Goal: Information Seeking & Learning: Learn about a topic

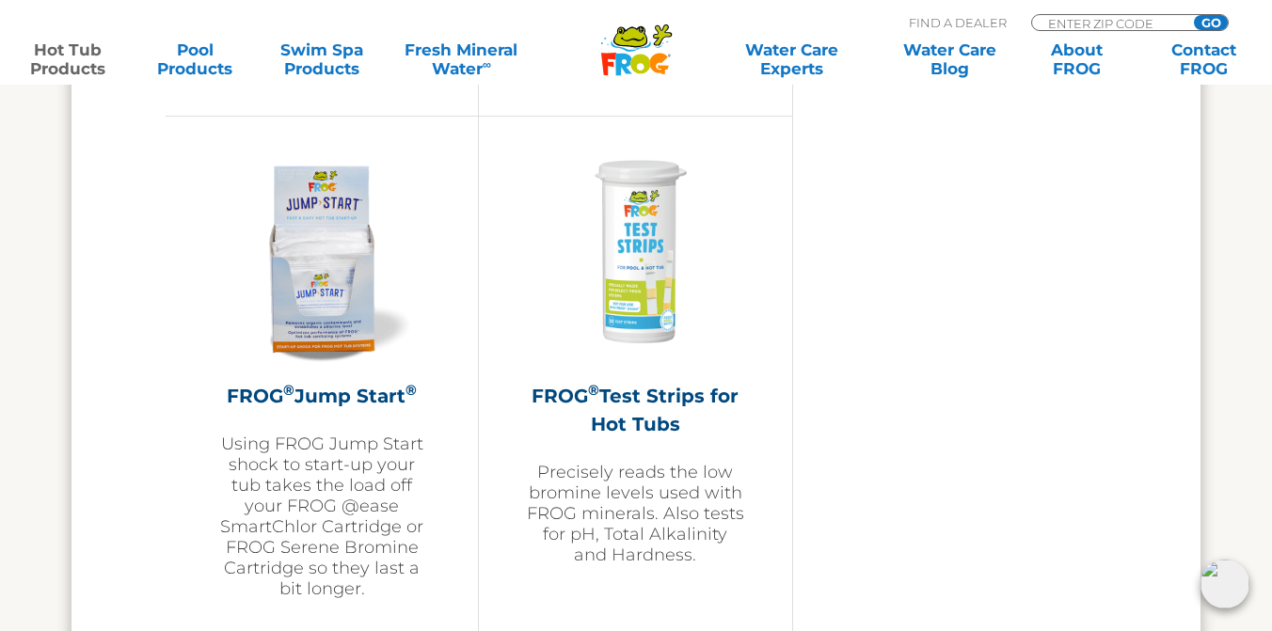
scroll to position [4654, 0]
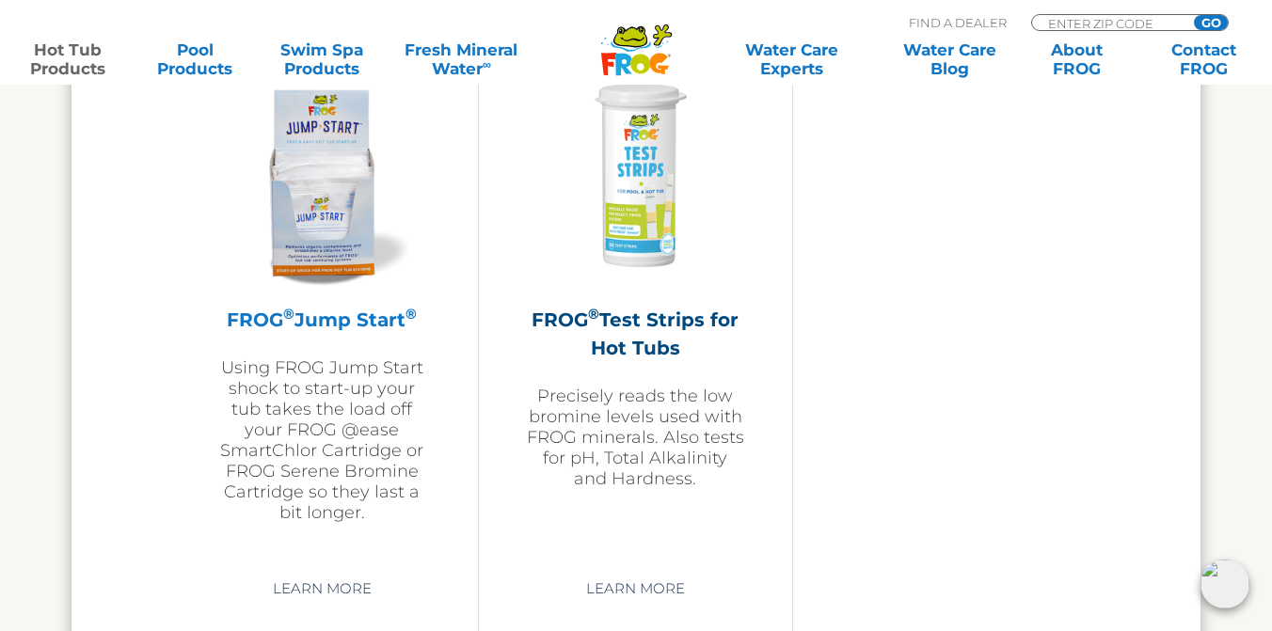
click at [352, 387] on p "Using FROG Jump Start shock to start-up your tub takes the load off your FROG @…" at bounding box center [322, 440] width 218 height 166
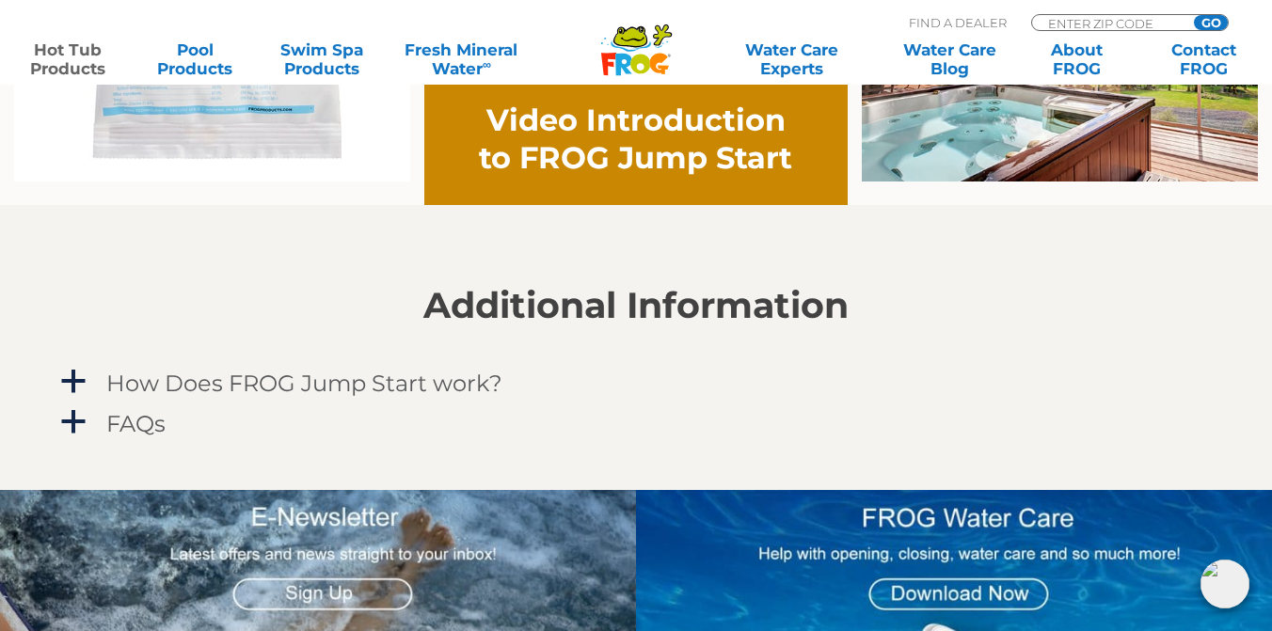
scroll to position [1529, 0]
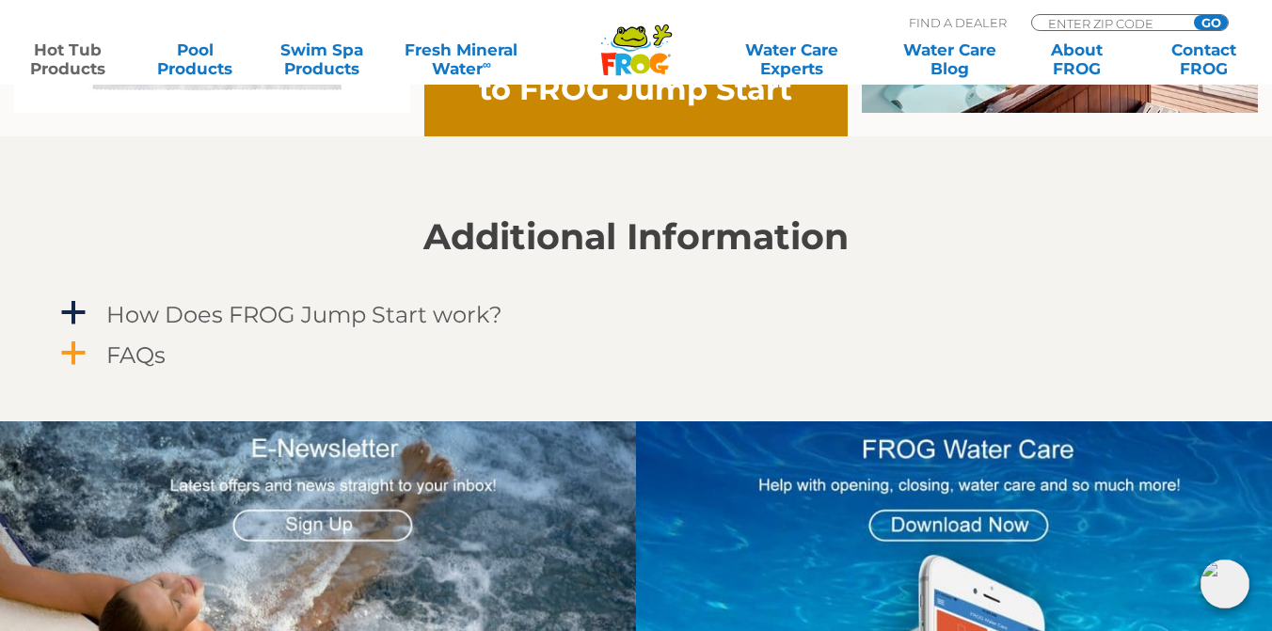
click at [78, 362] on span "a" at bounding box center [73, 354] width 28 height 28
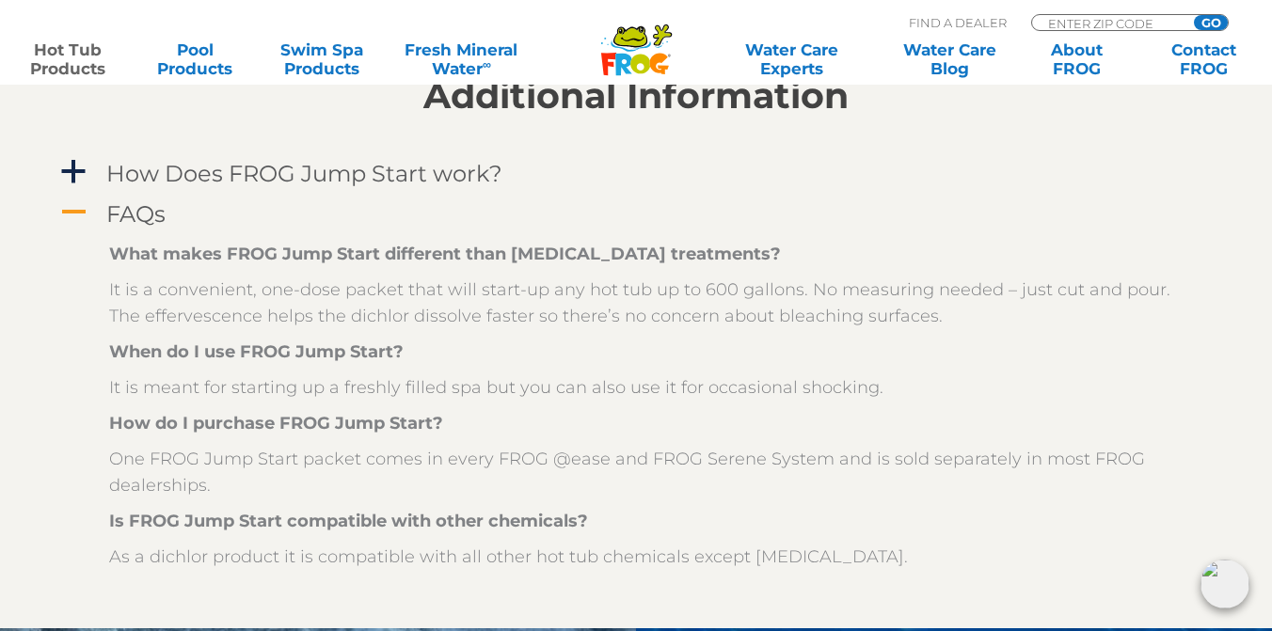
scroll to position [1666, 0]
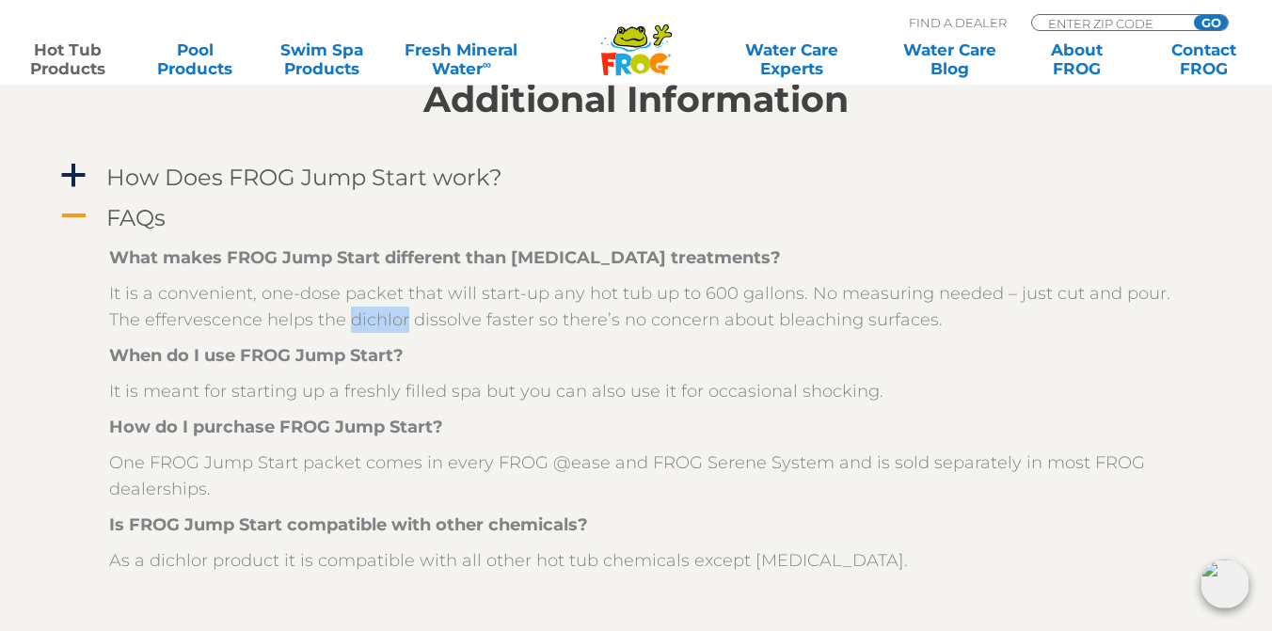
drag, startPoint x: 347, startPoint y: 314, endPoint x: 402, endPoint y: 316, distance: 54.6
click at [402, 316] on p "It is a convenient, one-dose packet that will start-up any hot tub up to 600 ga…" at bounding box center [650, 306] width 1082 height 53
copy p "dichlor"
click at [78, 165] on span "a" at bounding box center [73, 176] width 28 height 28
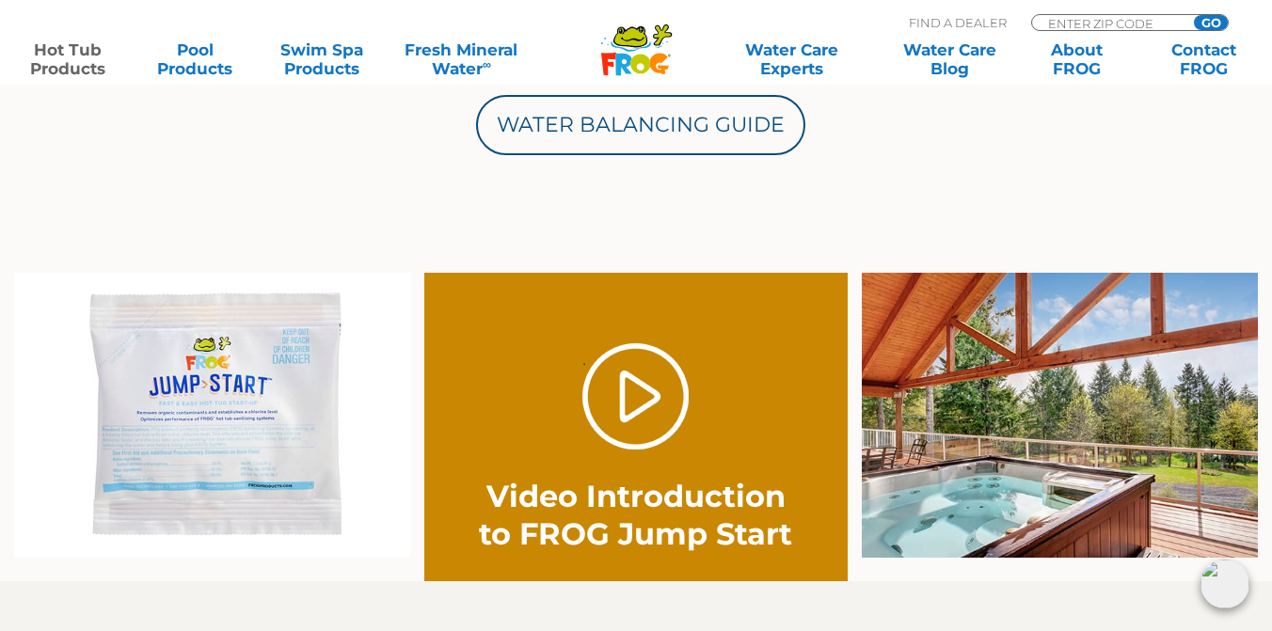
scroll to position [1154, 0]
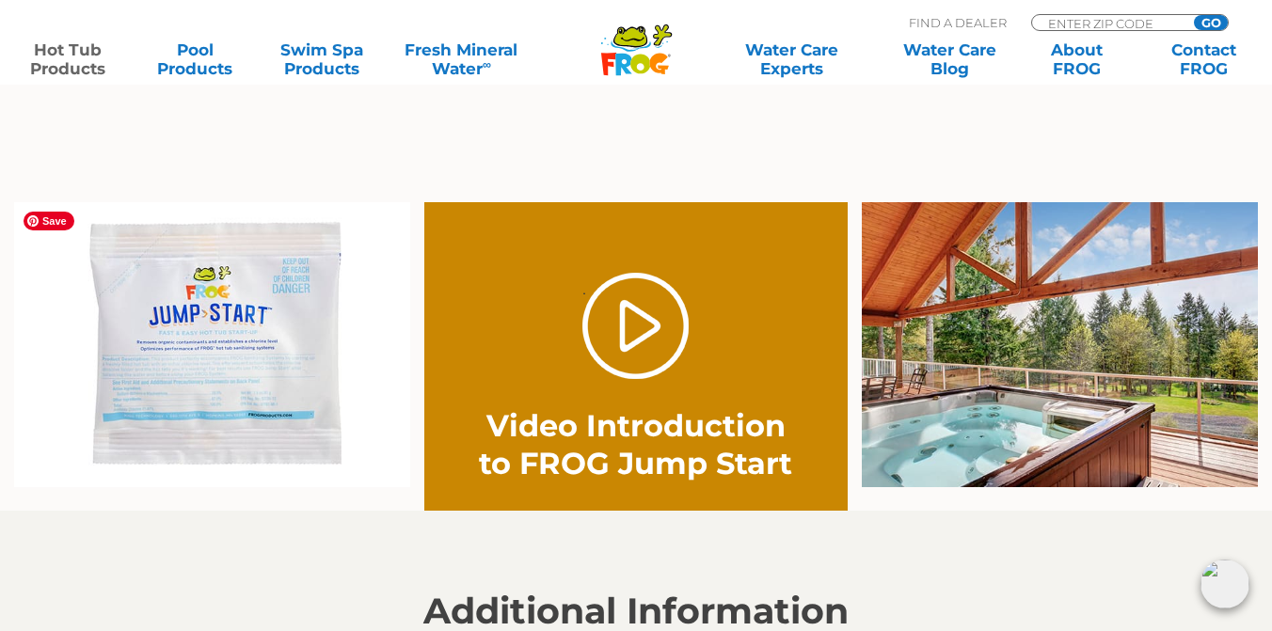
click at [220, 357] on img at bounding box center [212, 345] width 396 height 286
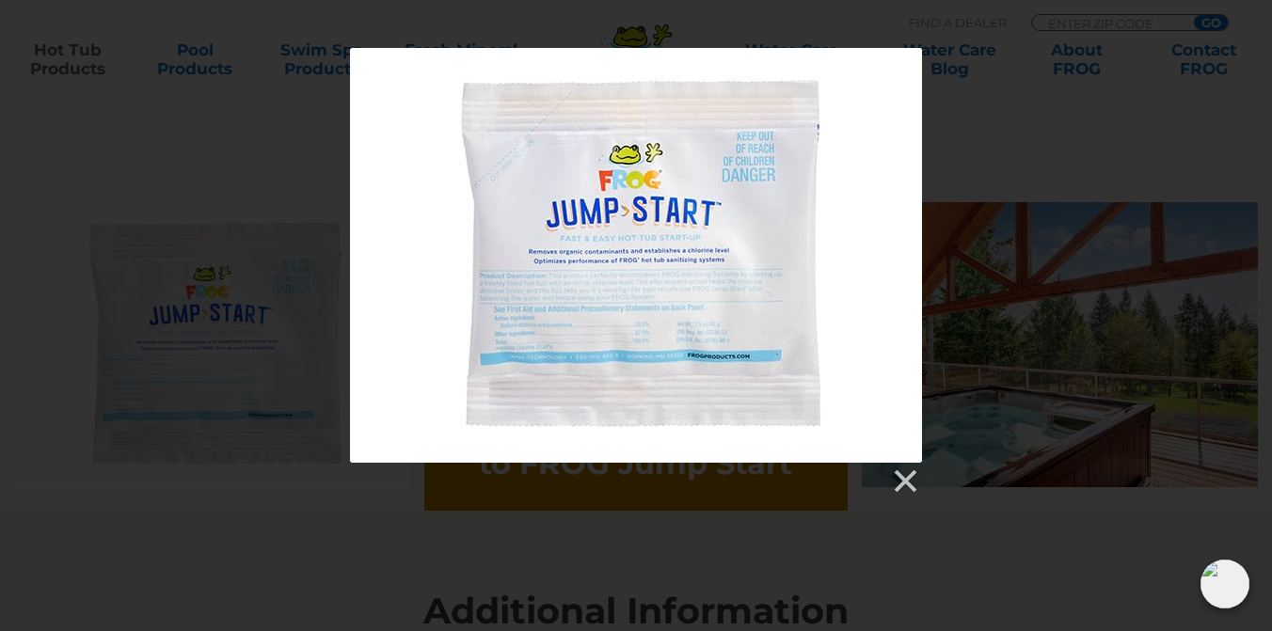
click at [260, 171] on div at bounding box center [636, 272] width 1272 height 448
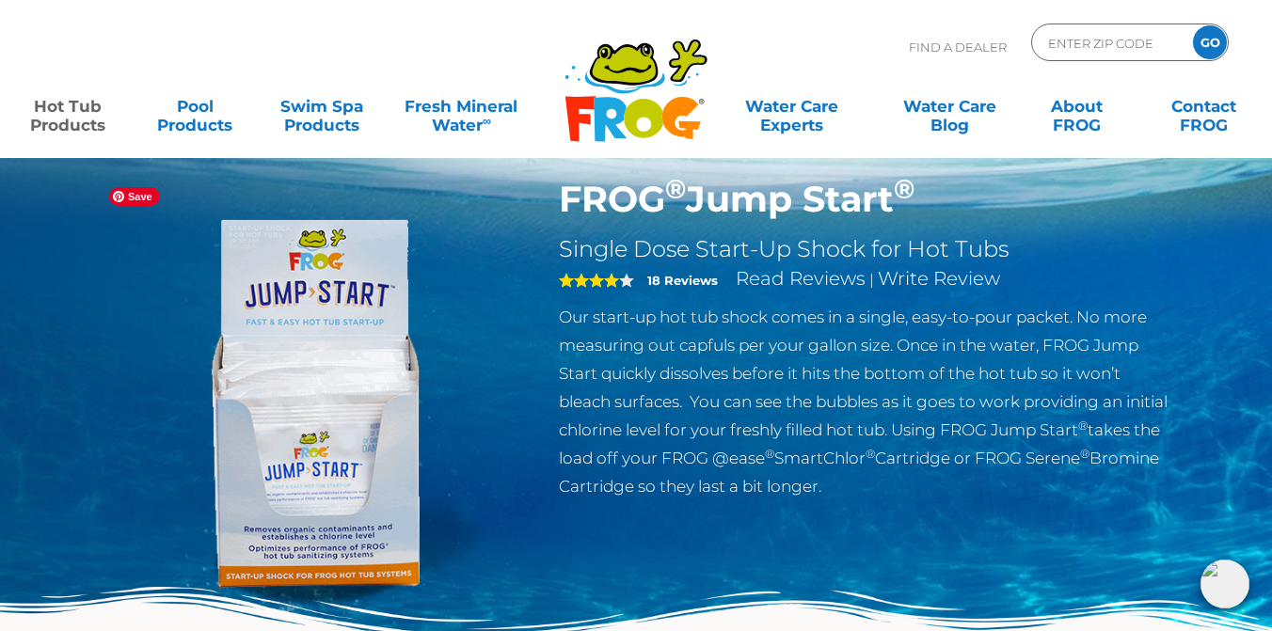
scroll to position [40, 0]
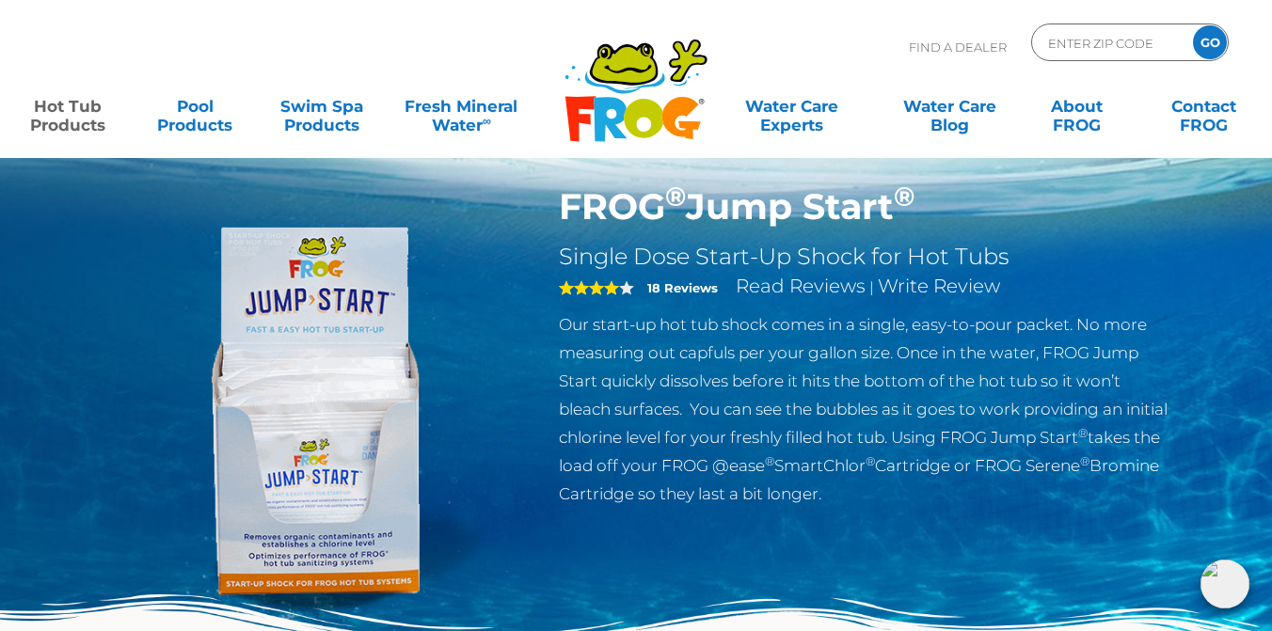
click at [660, 285] on strong "18 Reviews" at bounding box center [682, 287] width 71 height 15
click at [833, 280] on link "Read Reviews" at bounding box center [801, 286] width 130 height 23
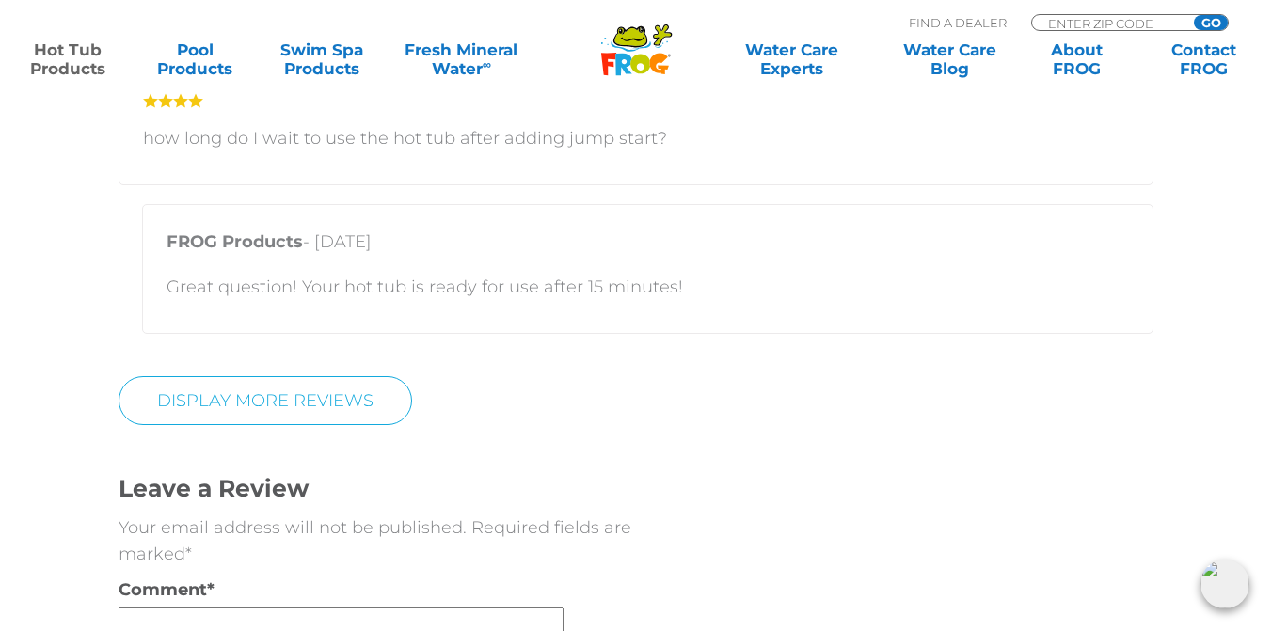
scroll to position [4364, 0]
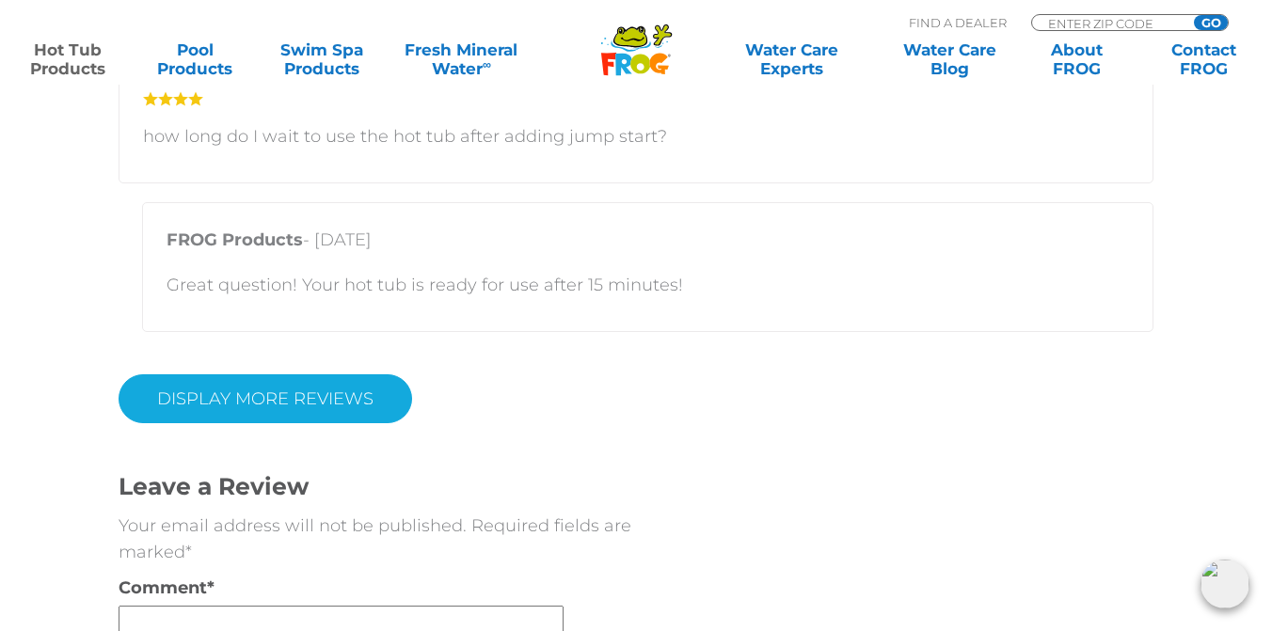
click at [316, 387] on link "Display More Reviews" at bounding box center [266, 398] width 294 height 49
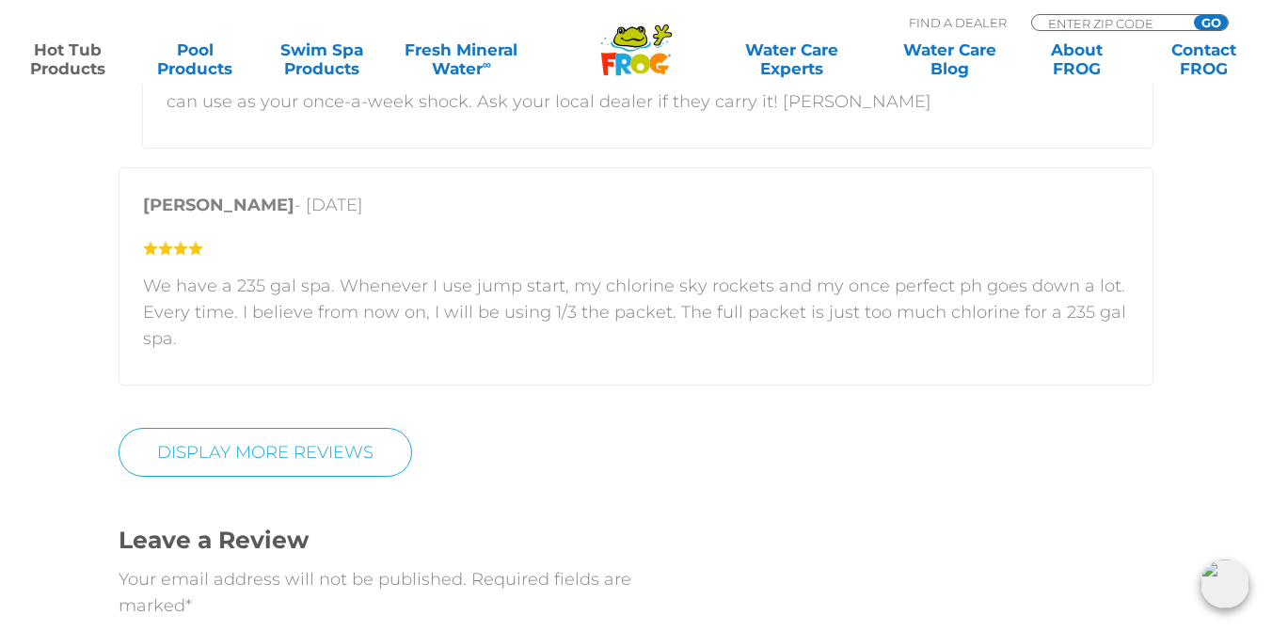
scroll to position [6220, 0]
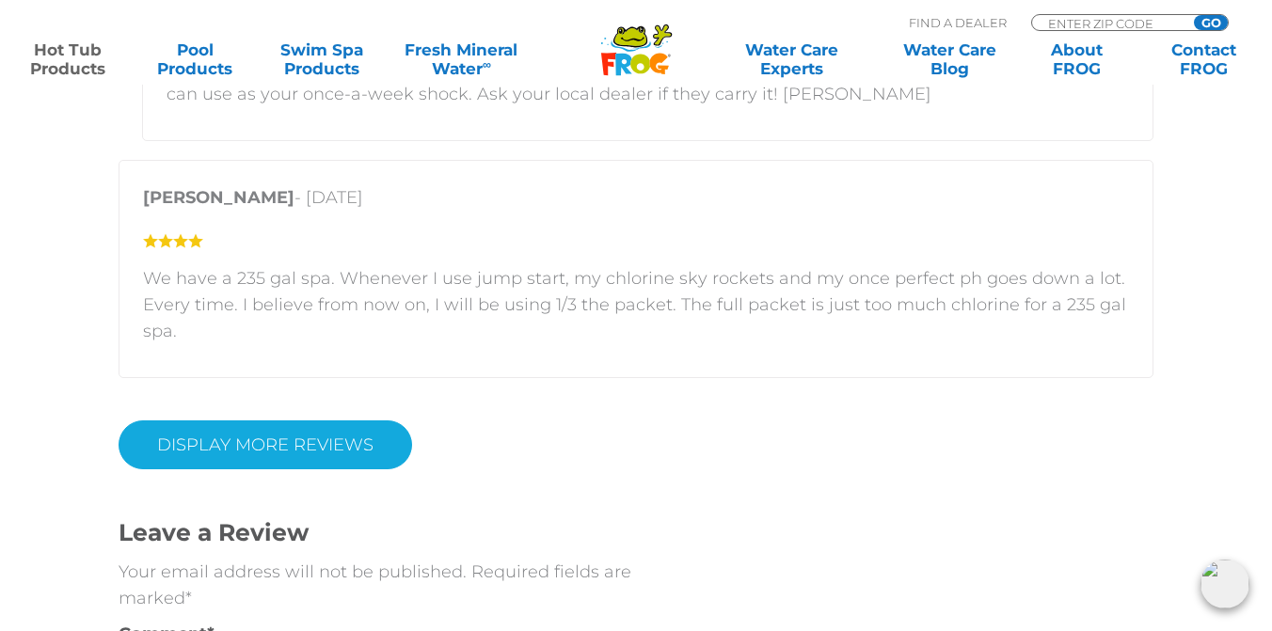
click at [406, 456] on link "DISPLAY MORE REVIEWS" at bounding box center [266, 445] width 294 height 49
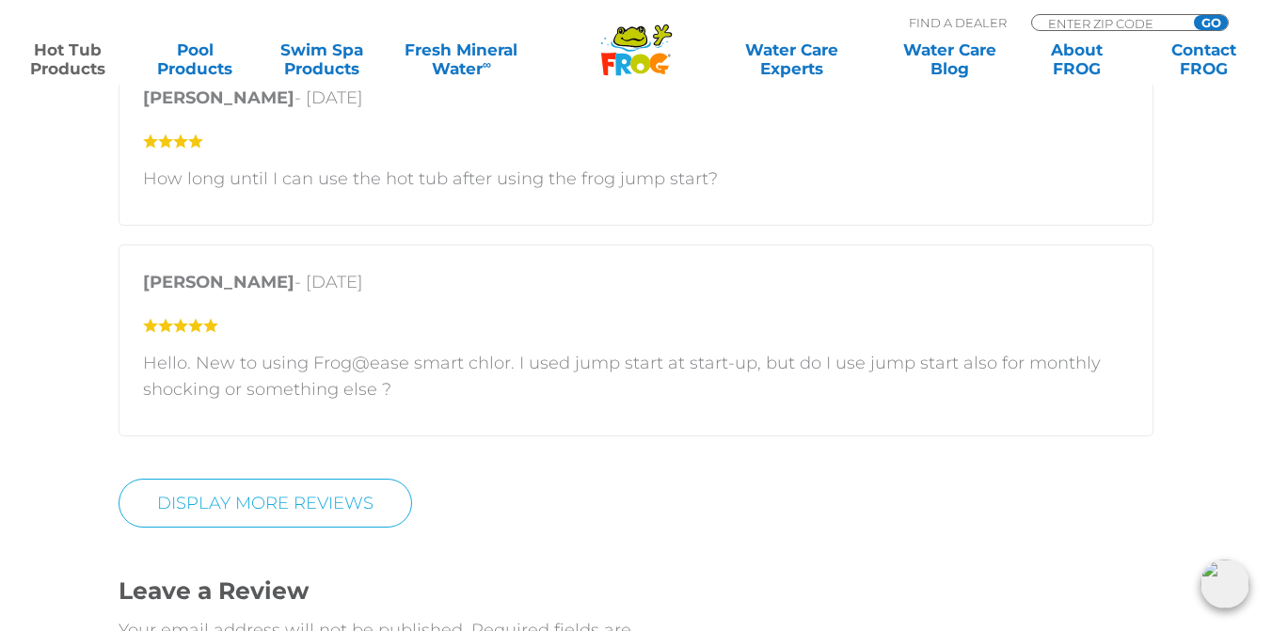
scroll to position [7185, 0]
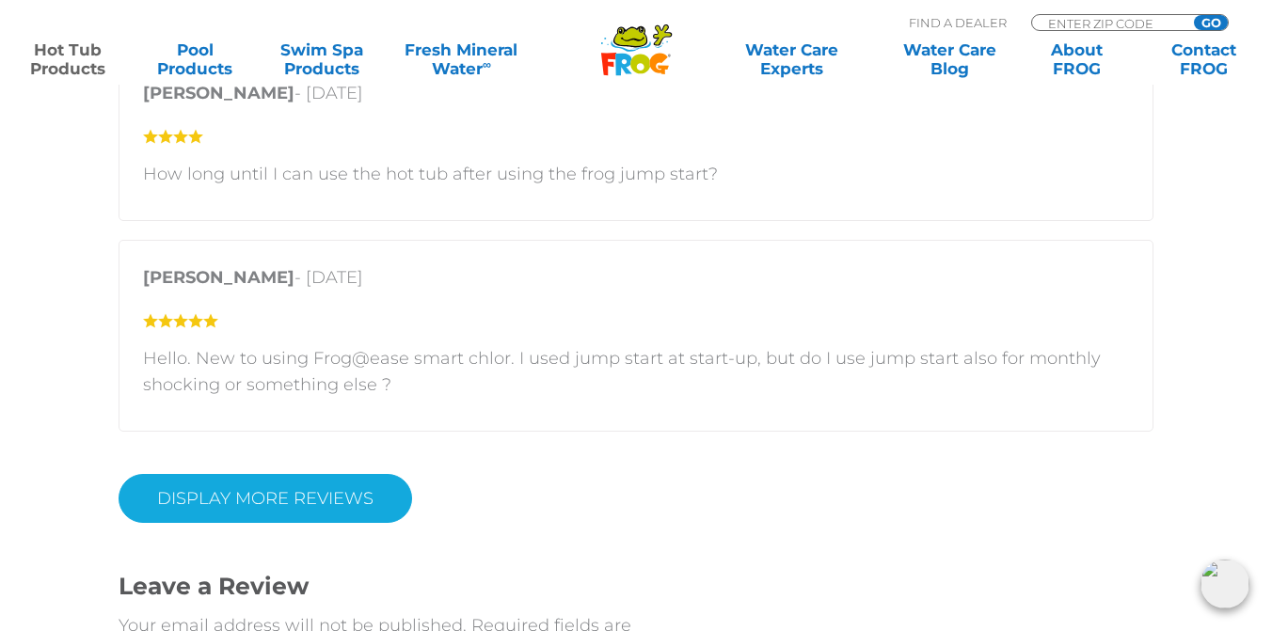
click at [267, 492] on link "DISPLAY MORE REVIEWS" at bounding box center [266, 498] width 294 height 49
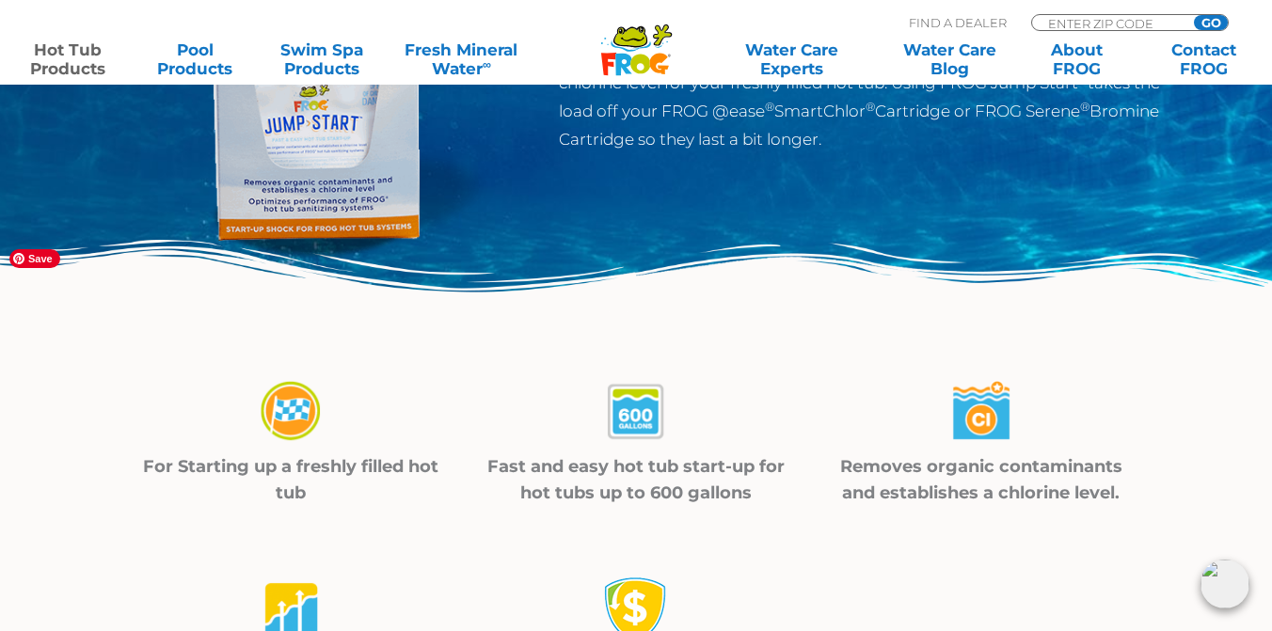
scroll to position [419, 0]
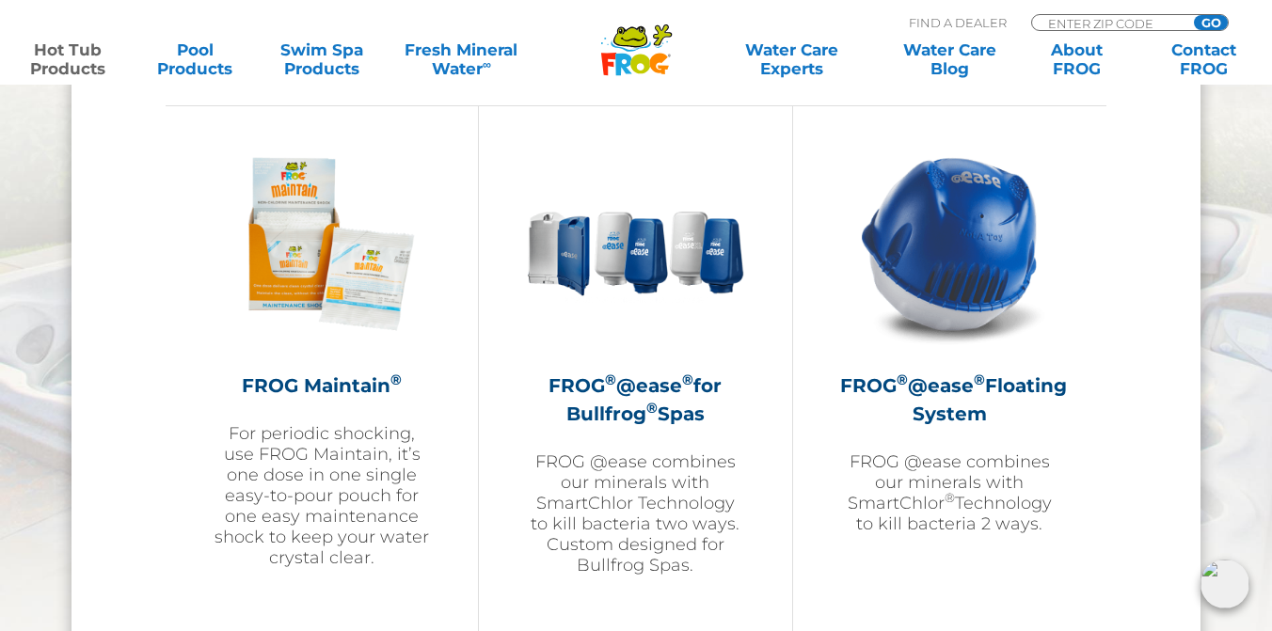
scroll to position [2084, 0]
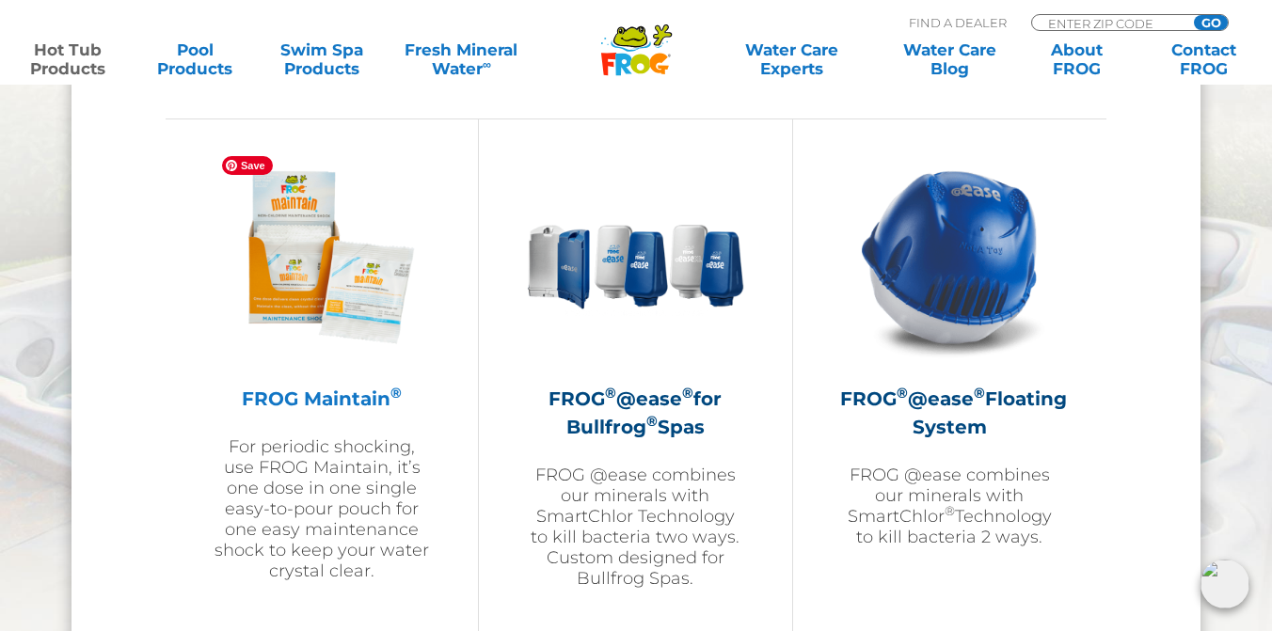
click at [338, 262] on img at bounding box center [322, 257] width 218 height 218
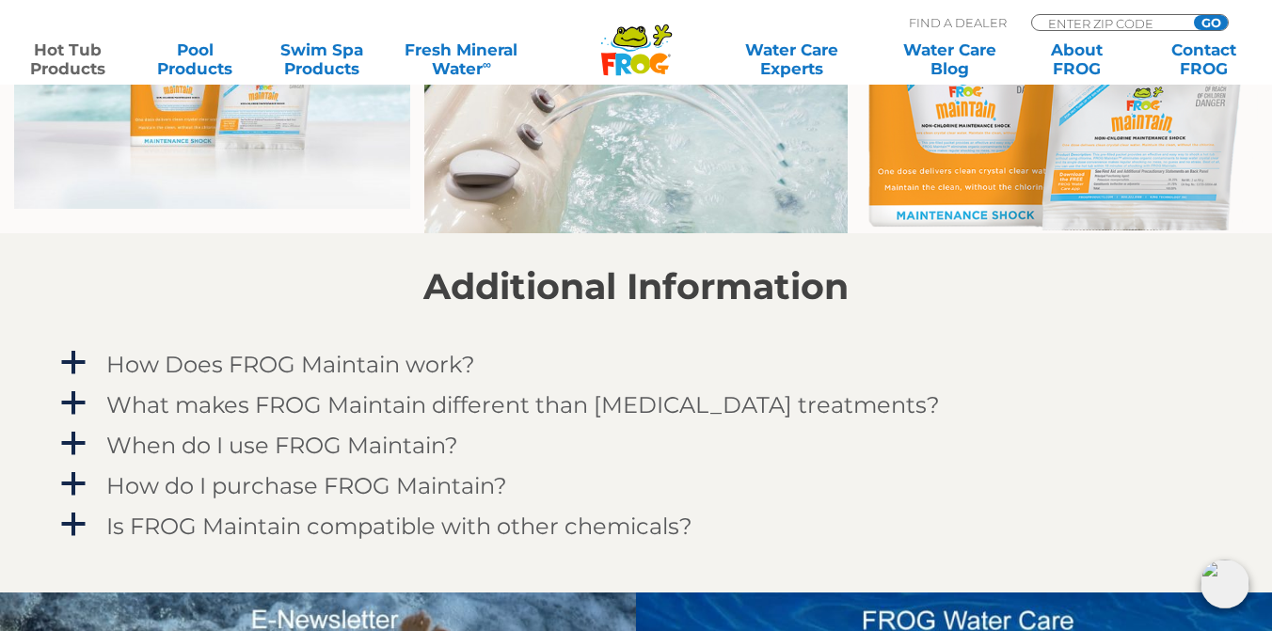
scroll to position [1600, 0]
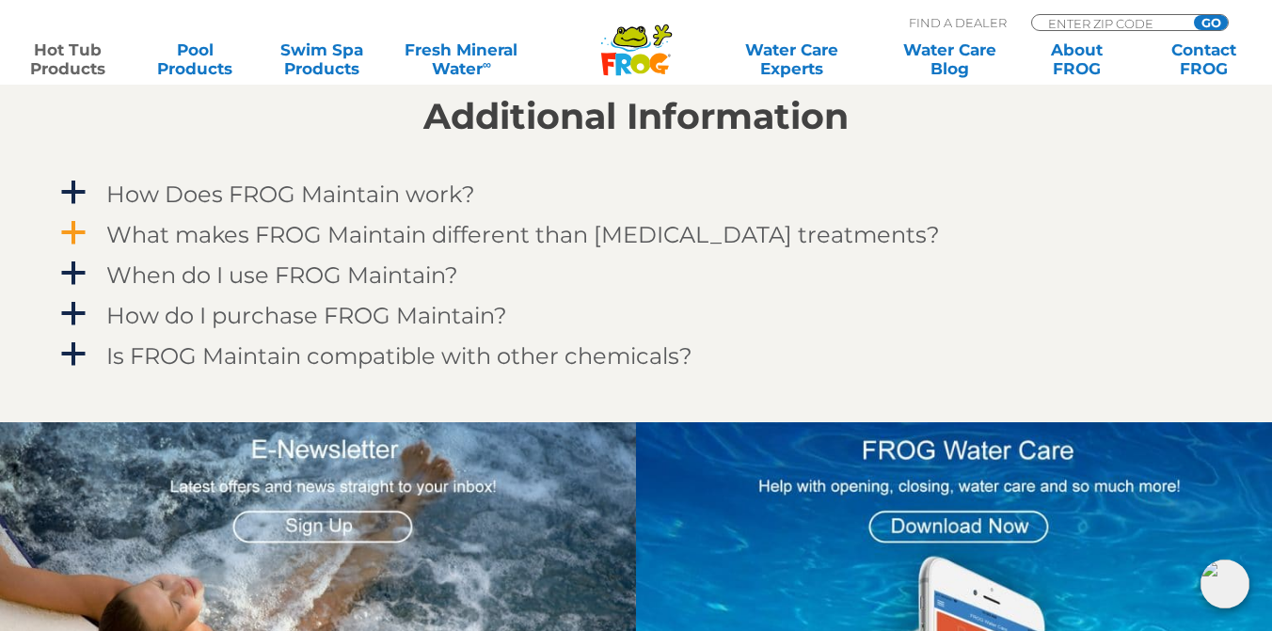
click at [73, 237] on span "a" at bounding box center [73, 233] width 28 height 28
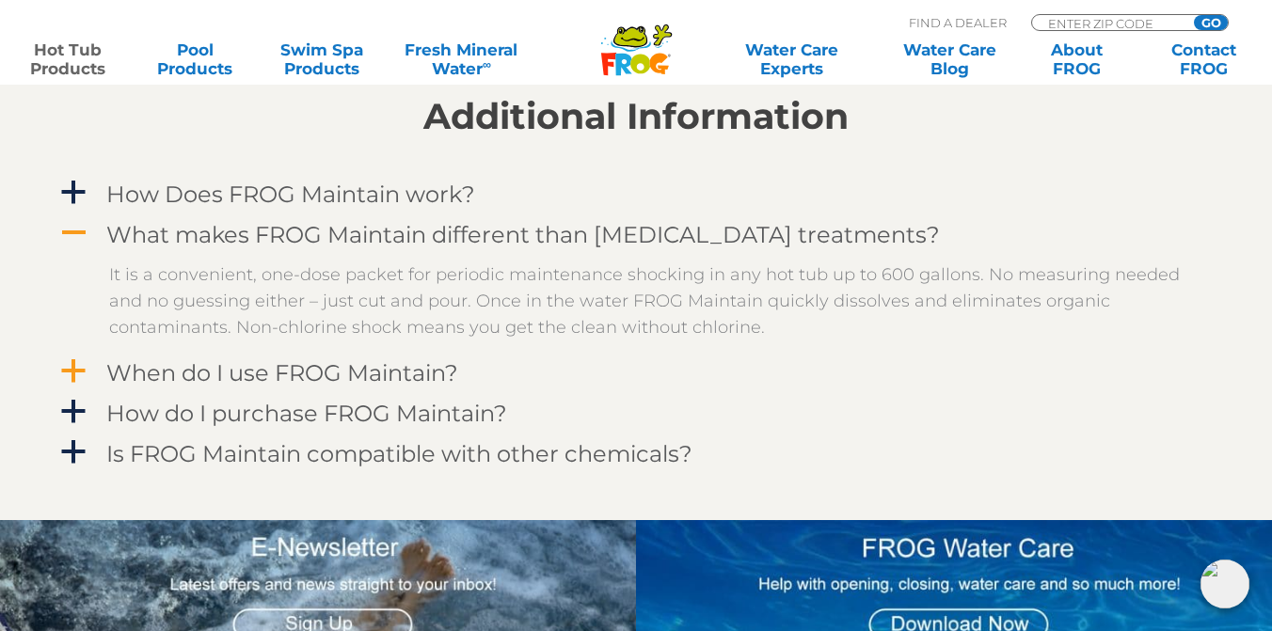
click at [67, 368] on span "a" at bounding box center [73, 371] width 28 height 28
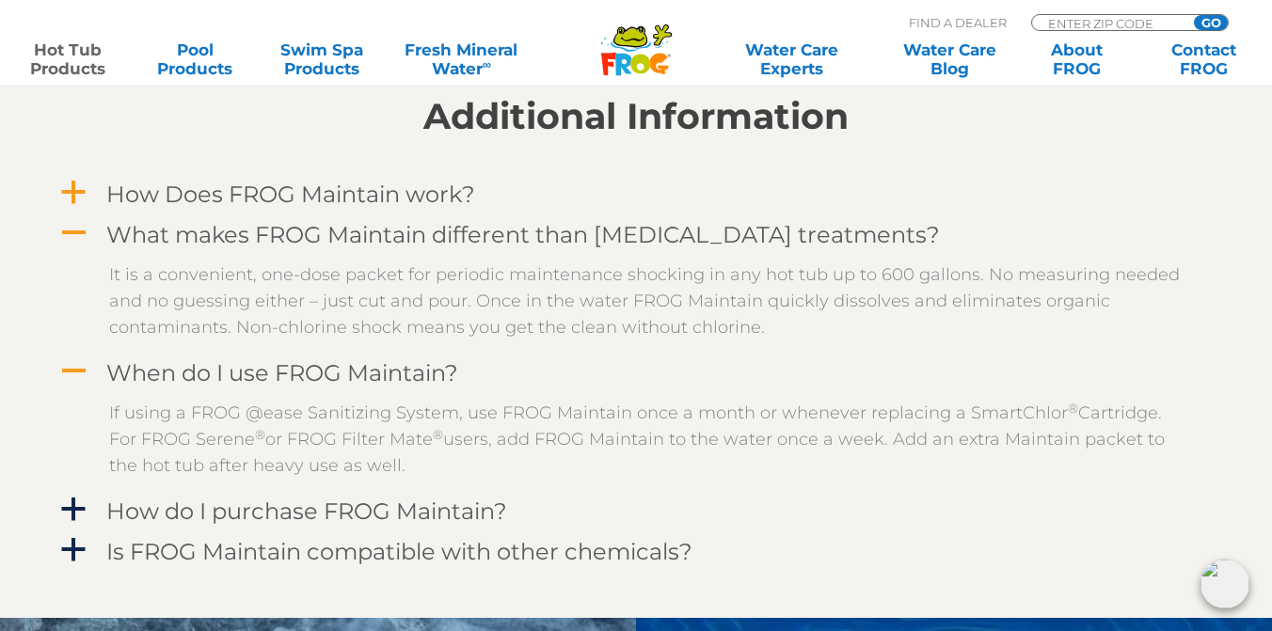
click at [74, 190] on span "a" at bounding box center [73, 193] width 28 height 28
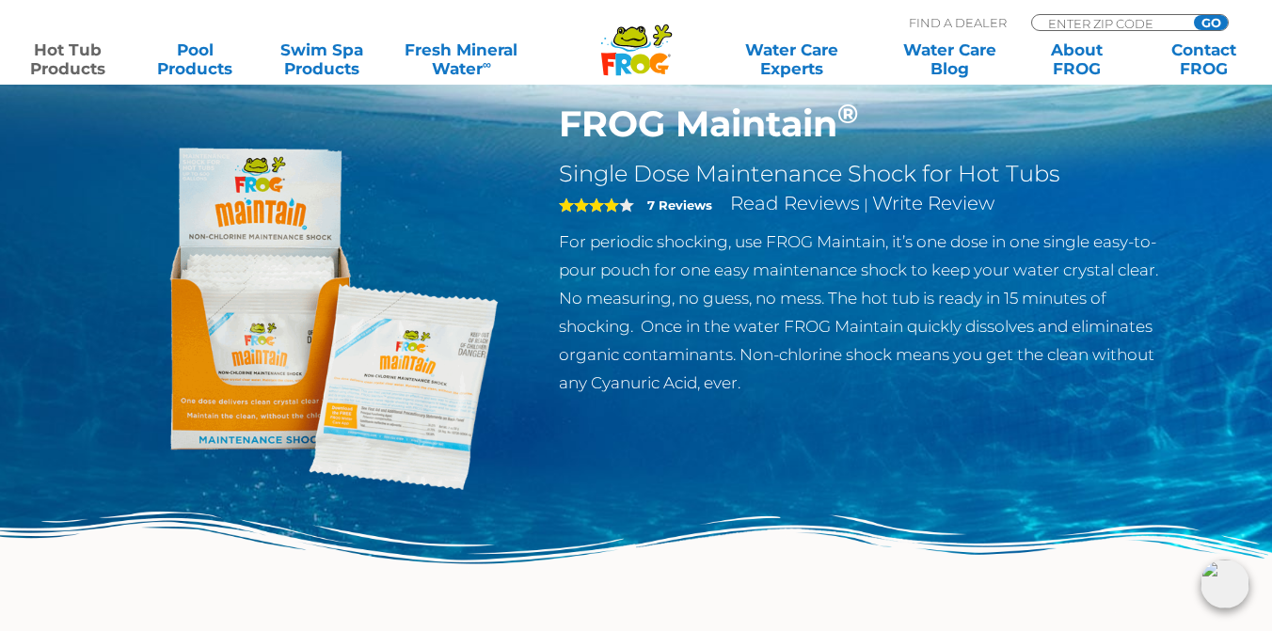
scroll to position [0, 0]
